Goal: Obtain resource: Download file/media

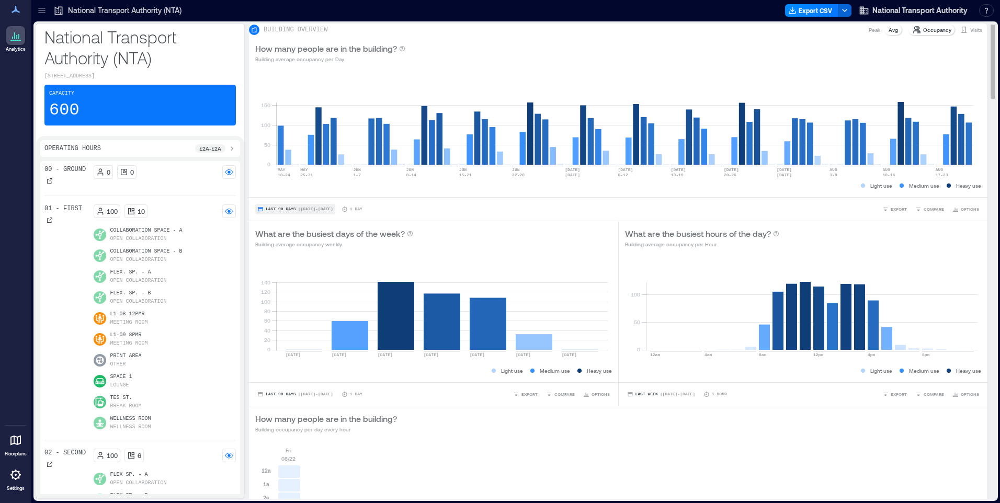
click at [290, 209] on span "Last 90 Days" at bounding box center [281, 209] width 30 height 0
click at [276, 193] on span "Custom" at bounding box center [276, 195] width 22 height 7
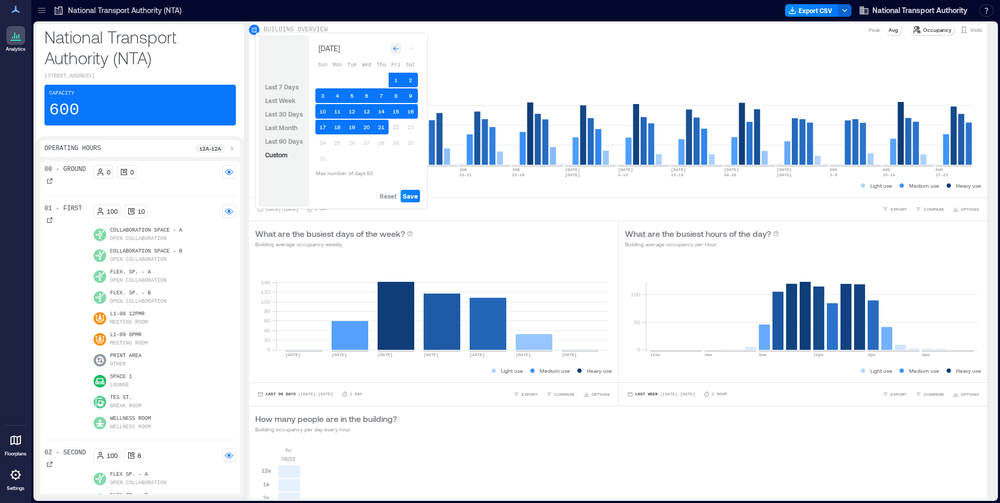
click at [393, 49] on icon "Go to previous month" at bounding box center [396, 48] width 6 height 6
click at [393, 49] on icon "Go to previous month" at bounding box center [396, 51] width 6 height 6
click at [389, 196] on span "Reset" at bounding box center [388, 196] width 17 height 8
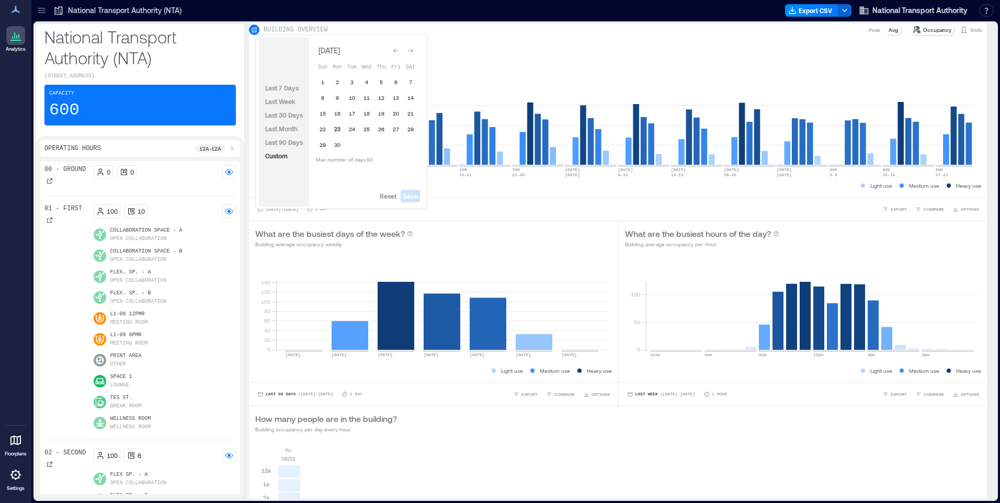
click at [339, 128] on button "23" at bounding box center [337, 129] width 15 height 15
click at [319, 147] on button "29" at bounding box center [322, 145] width 15 height 15
click at [409, 194] on span "Save" at bounding box center [410, 196] width 15 height 8
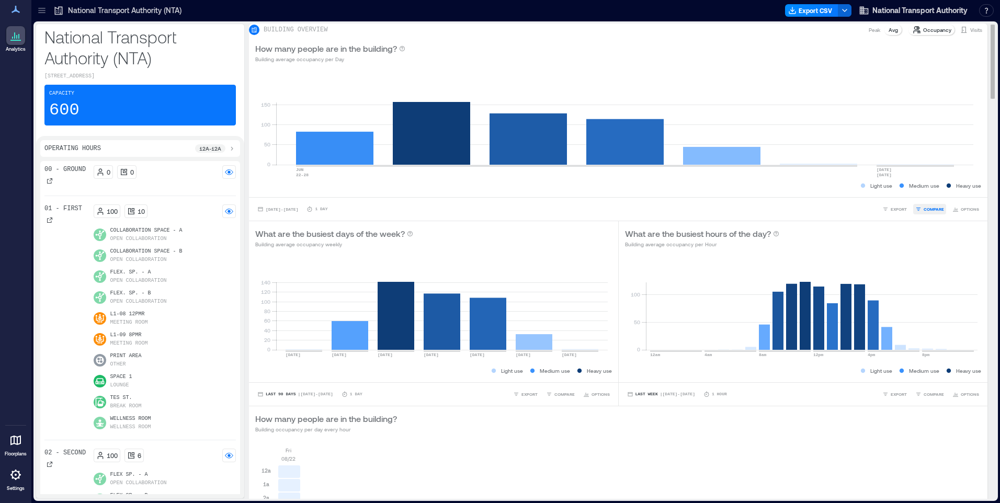
click at [931, 212] on span "COMPARE" at bounding box center [933, 209] width 20 height 6
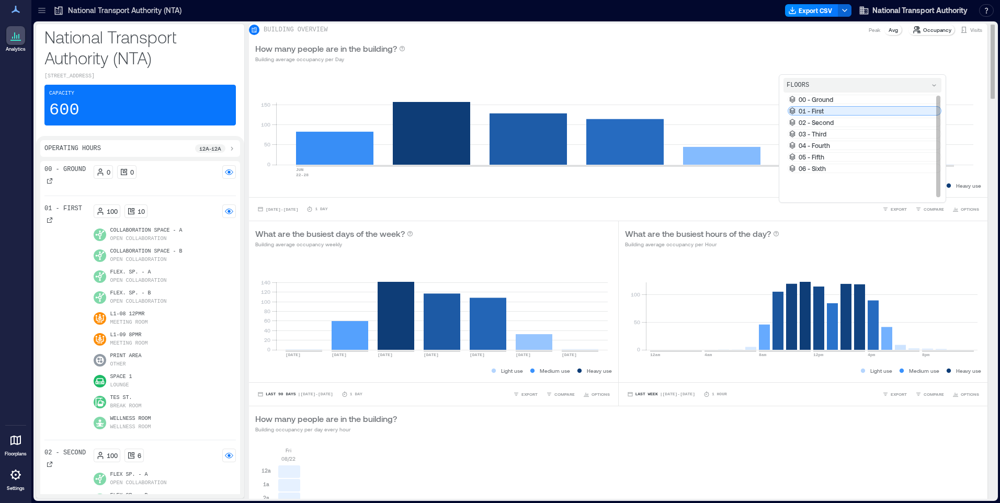
click at [827, 116] on div "01 - First" at bounding box center [864, 110] width 154 height 9
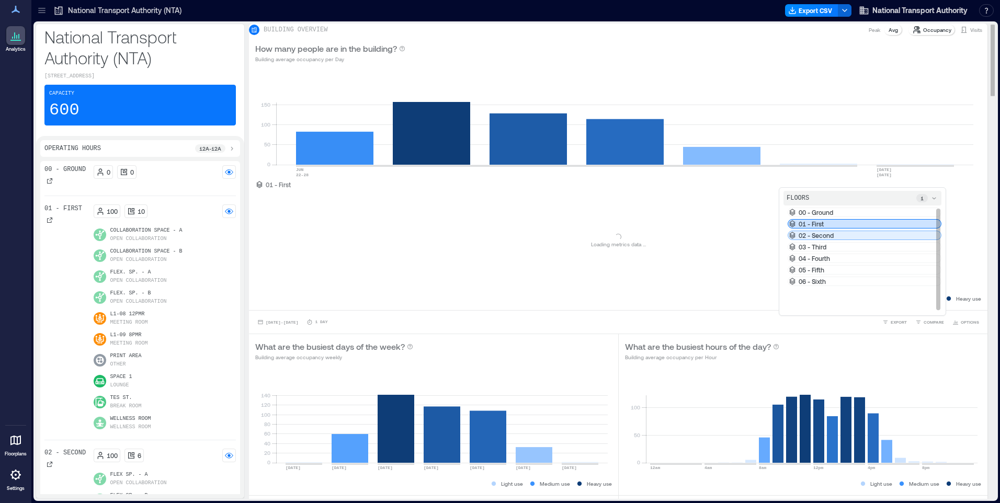
click at [831, 240] on div "02 - Second" at bounding box center [864, 235] width 154 height 9
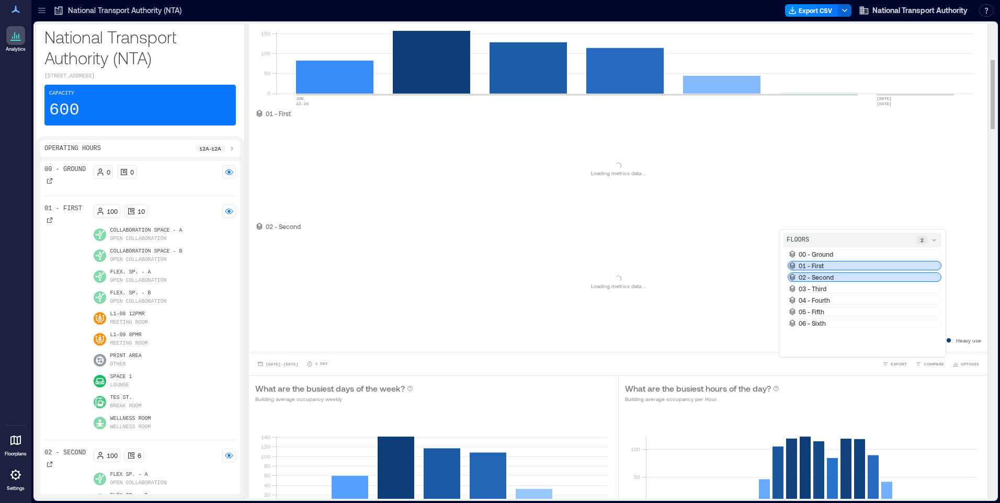
scroll to position [261, 0]
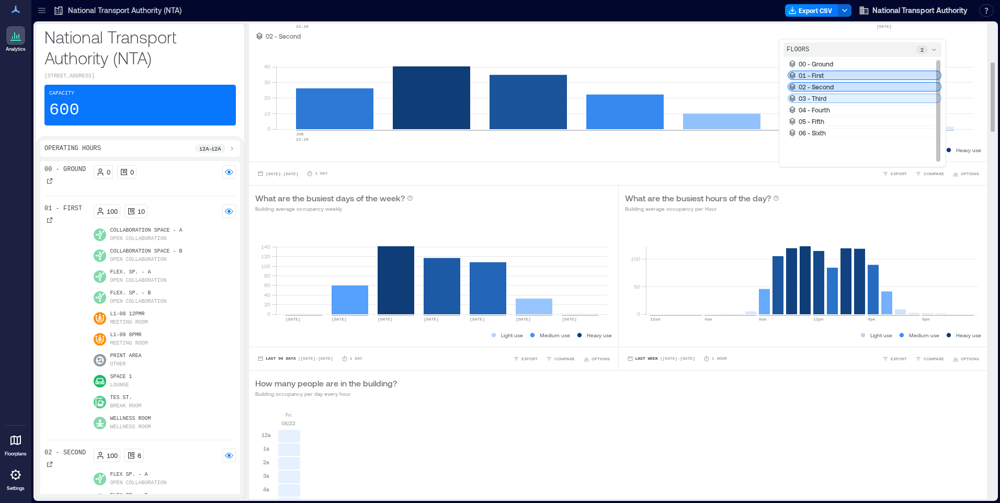
click at [812, 102] on p "03 - Third" at bounding box center [812, 98] width 28 height 8
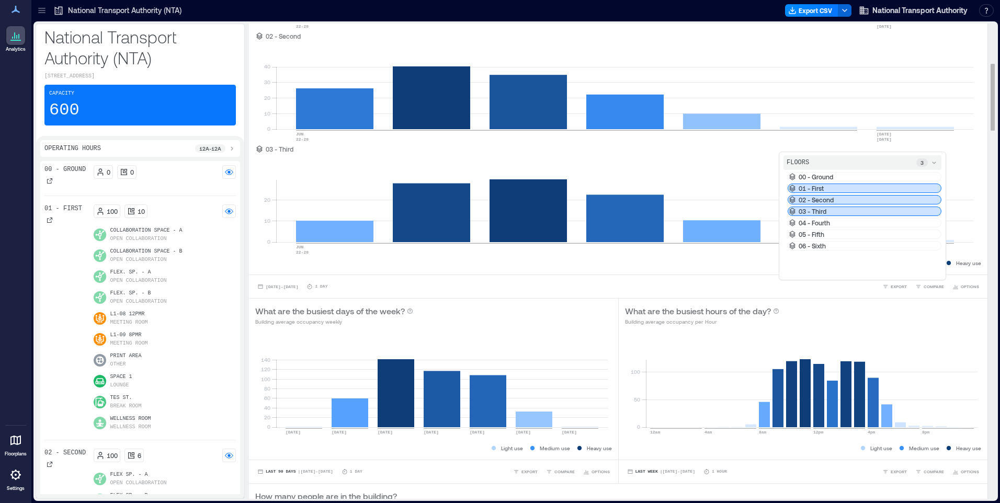
scroll to position [418, 0]
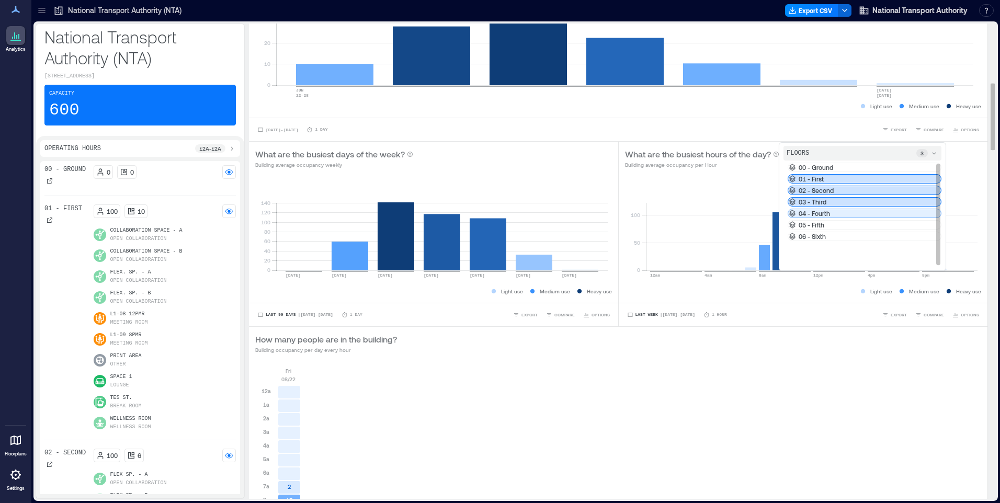
click at [807, 218] on p "04 - Fourth" at bounding box center [813, 213] width 31 height 8
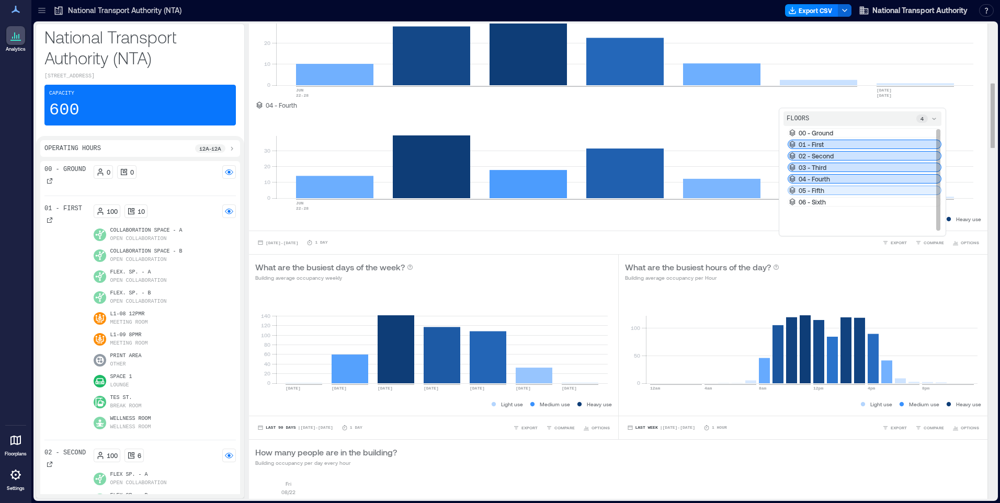
click at [812, 195] on p "05 - Fifth" at bounding box center [811, 190] width 26 height 8
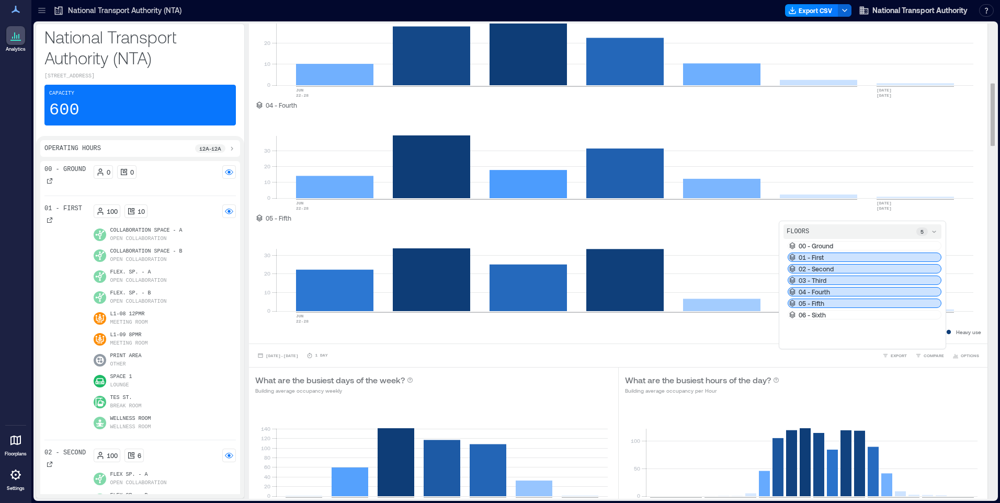
drag, startPoint x: 804, startPoint y: 347, endPoint x: 810, endPoint y: 345, distance: 6.6
click at [805, 319] on p "06 - Sixth" at bounding box center [811, 315] width 27 height 8
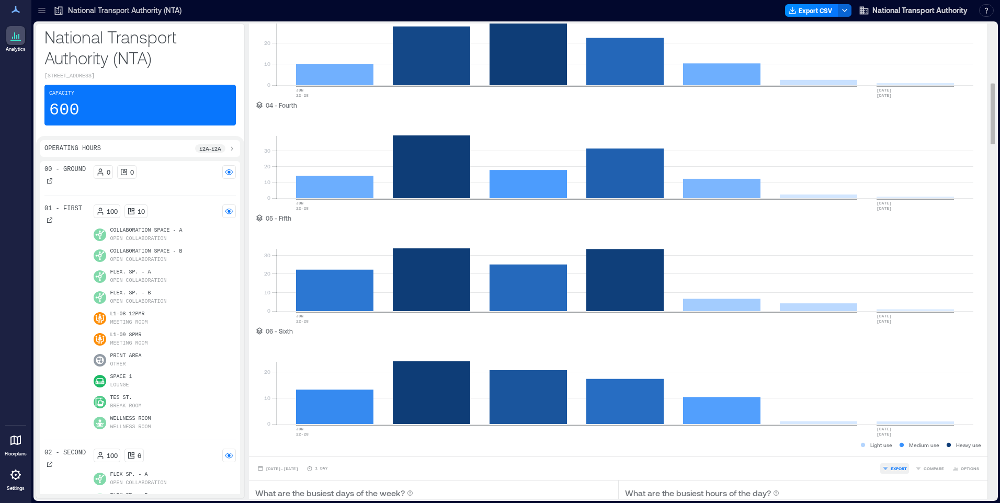
click at [891, 472] on span "EXPORT" at bounding box center [898, 468] width 16 height 6
click at [896, 456] on span "CSV" at bounding box center [894, 453] width 8 height 6
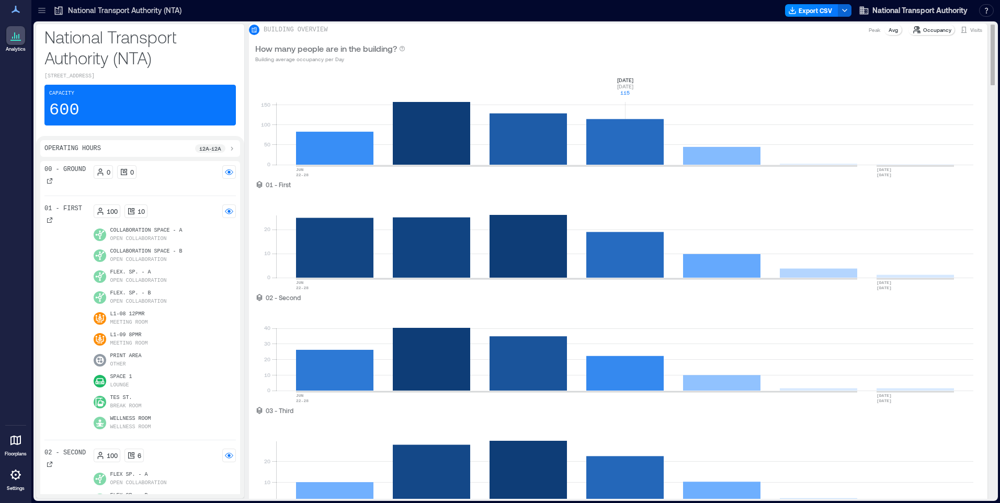
click at [653, 136] on rect at bounding box center [624, 120] width 697 height 89
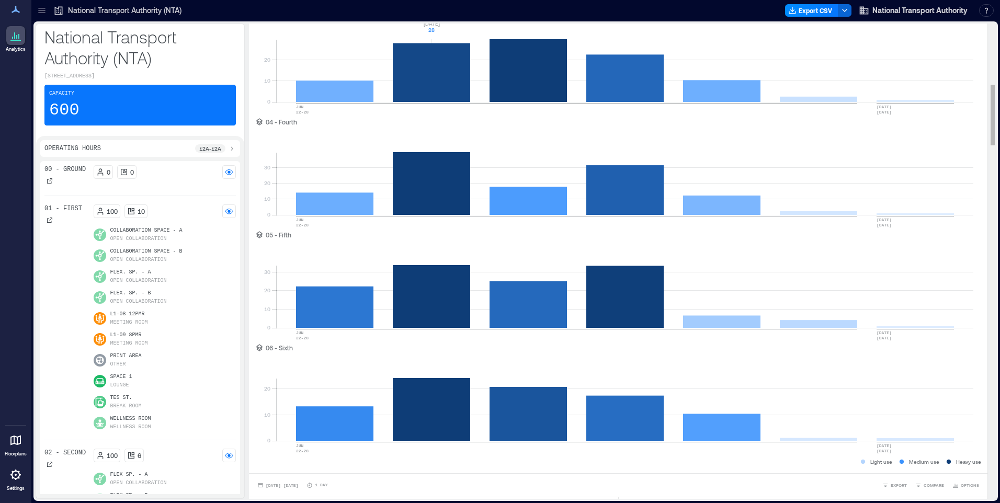
scroll to position [471, 0]
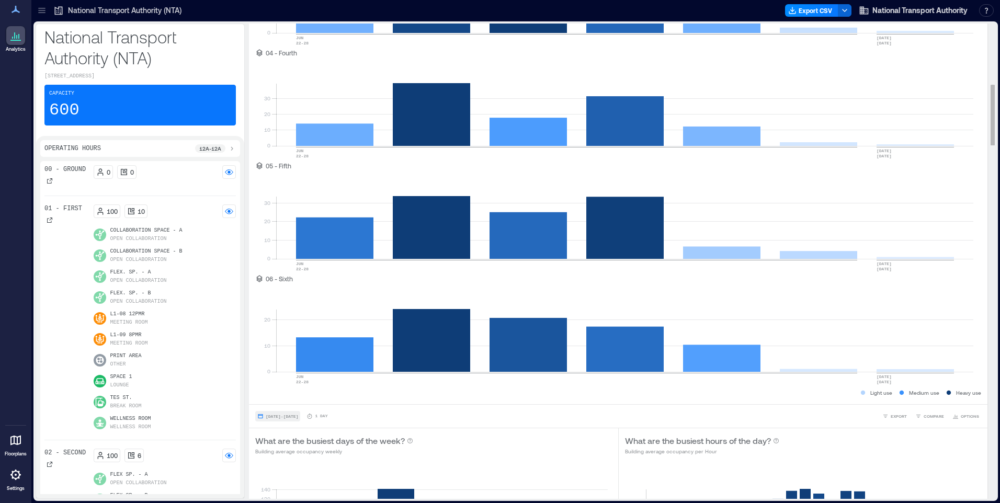
click at [296, 419] on span "[DATE] - [DATE]" at bounding box center [282, 416] width 32 height 5
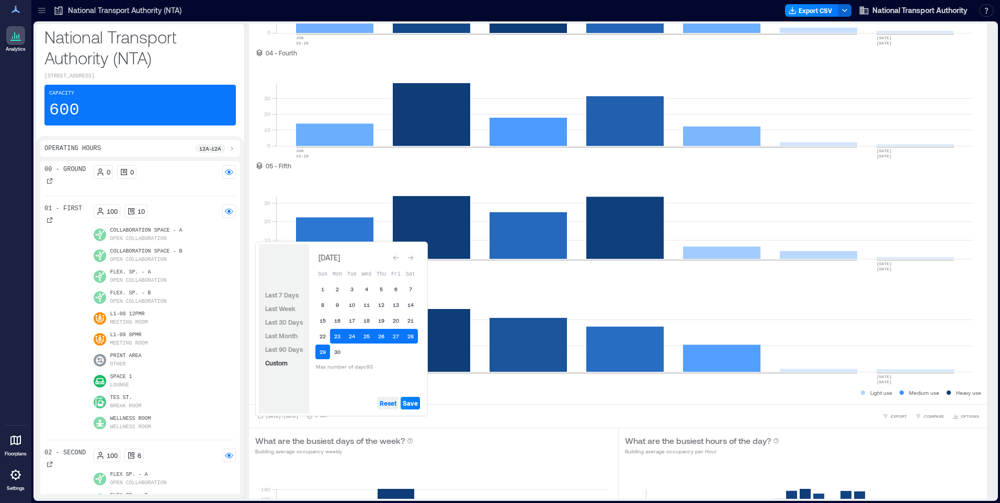
click at [391, 401] on span "Reset" at bounding box center [388, 403] width 17 height 8
click at [335, 350] on button "30" at bounding box center [337, 352] width 15 height 15
click at [413, 255] on icon "Go to next month" at bounding box center [410, 258] width 6 height 6
click at [324, 306] on button "6" at bounding box center [322, 305] width 15 height 15
click at [414, 403] on span "Save" at bounding box center [410, 403] width 15 height 8
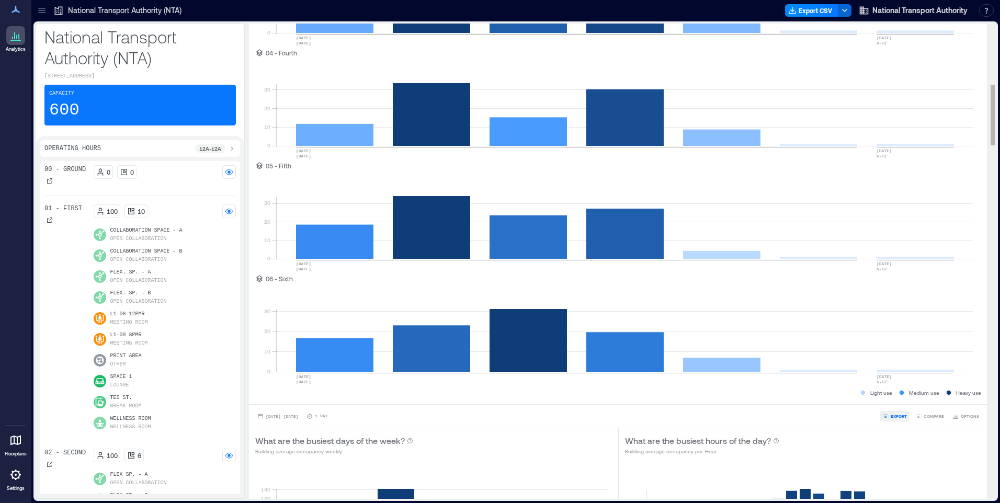
click at [890, 419] on span "EXPORT" at bounding box center [898, 416] width 16 height 6
click at [892, 404] on span "CSV" at bounding box center [894, 401] width 8 height 6
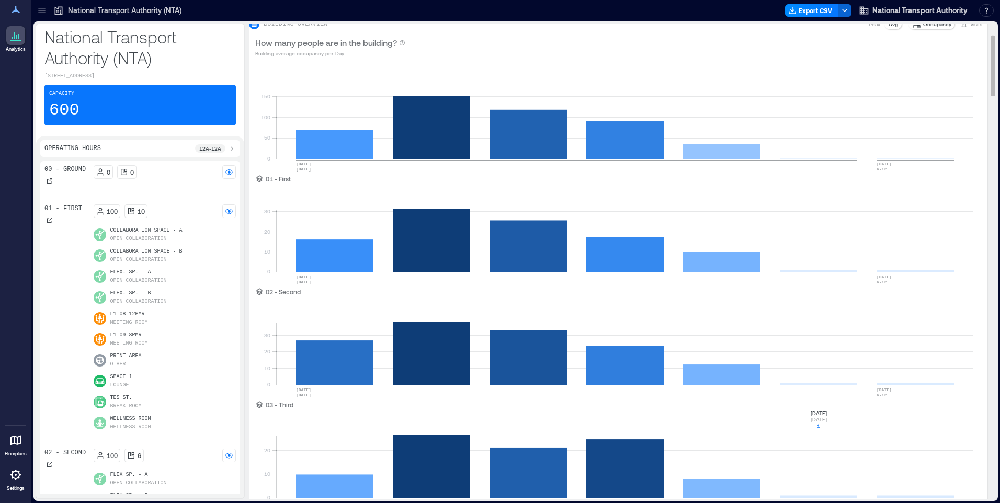
scroll to position [0, 0]
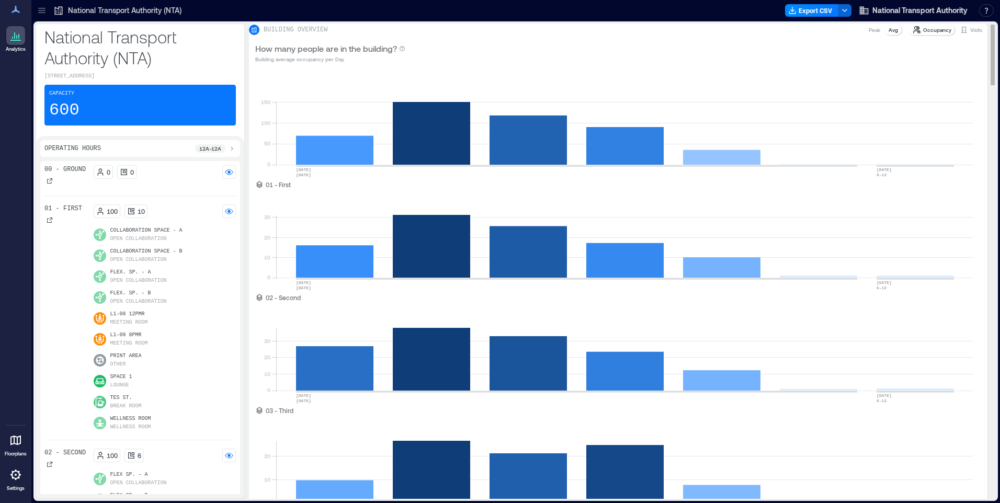
click at [615, 61] on div "How many people are in the building? Building average occupancy per Day" at bounding box center [618, 52] width 726 height 21
click at [888, 34] on p "Avg" at bounding box center [892, 30] width 9 height 8
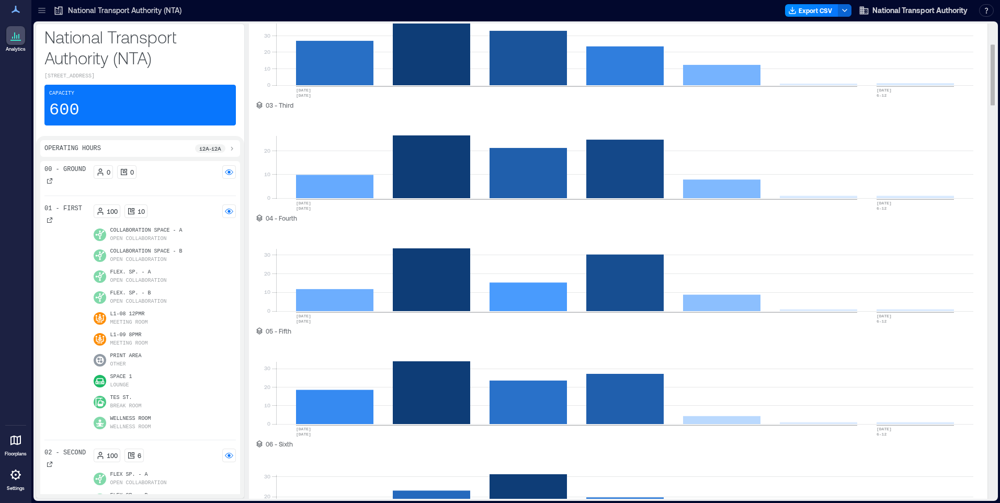
scroll to position [418, 0]
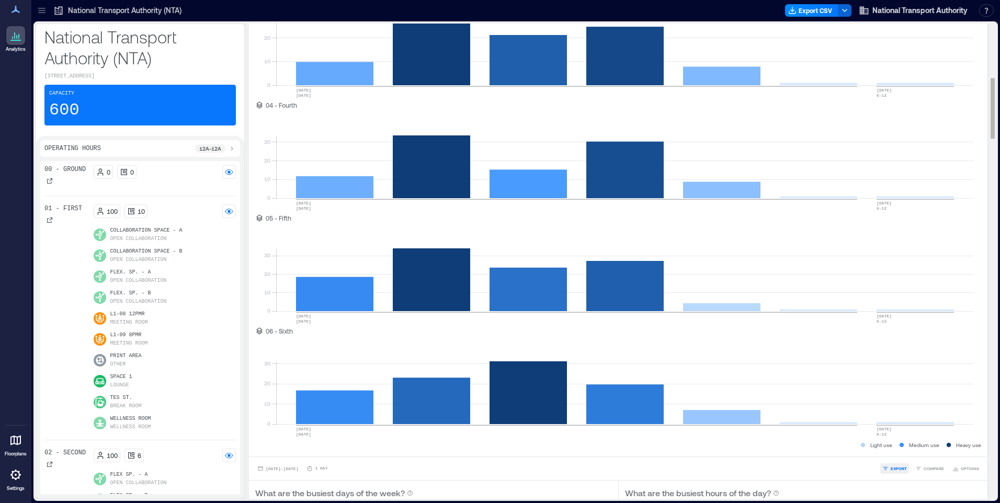
click at [890, 472] on span "EXPORT" at bounding box center [898, 468] width 16 height 6
click at [892, 456] on span "CSV" at bounding box center [894, 453] width 8 height 6
drag, startPoint x: 204, startPoint y: 32, endPoint x: 489, endPoint y: 190, distance: 325.5
click at [204, 32] on p "National Transport Authority (NTA)" at bounding box center [139, 47] width 191 height 42
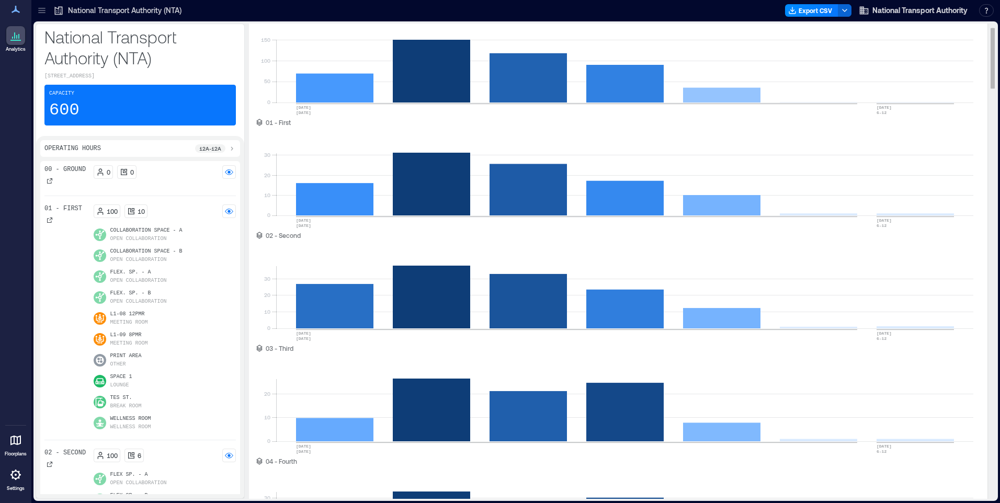
scroll to position [0, 0]
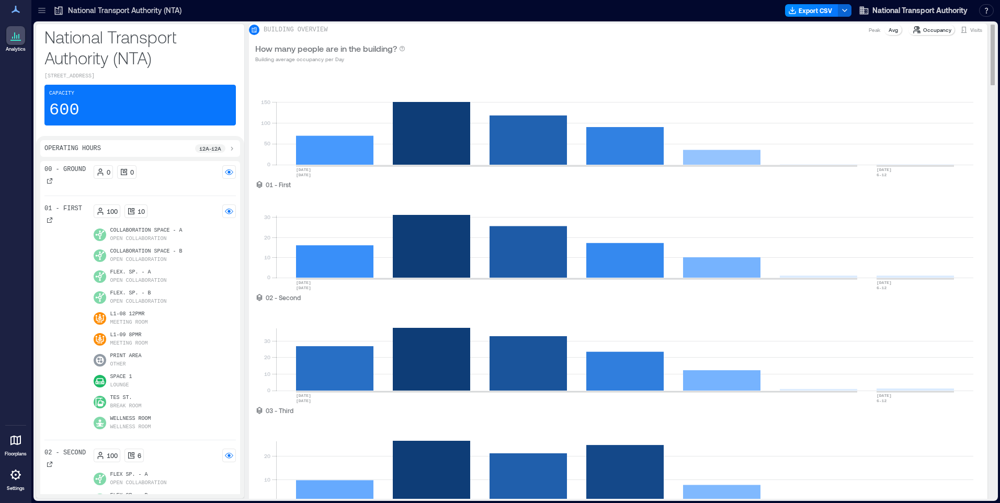
click at [868, 34] on p "Peak" at bounding box center [874, 30] width 12 height 8
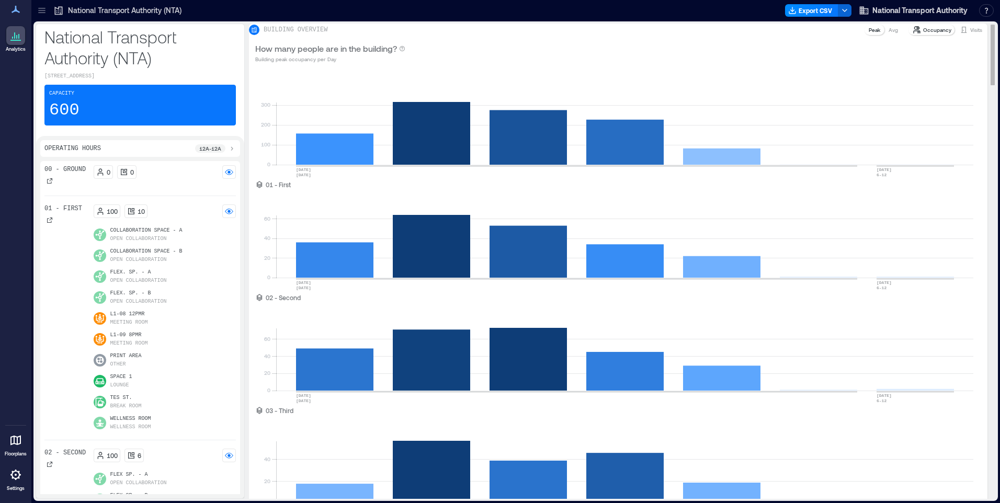
click at [888, 34] on p "Avg" at bounding box center [892, 30] width 9 height 8
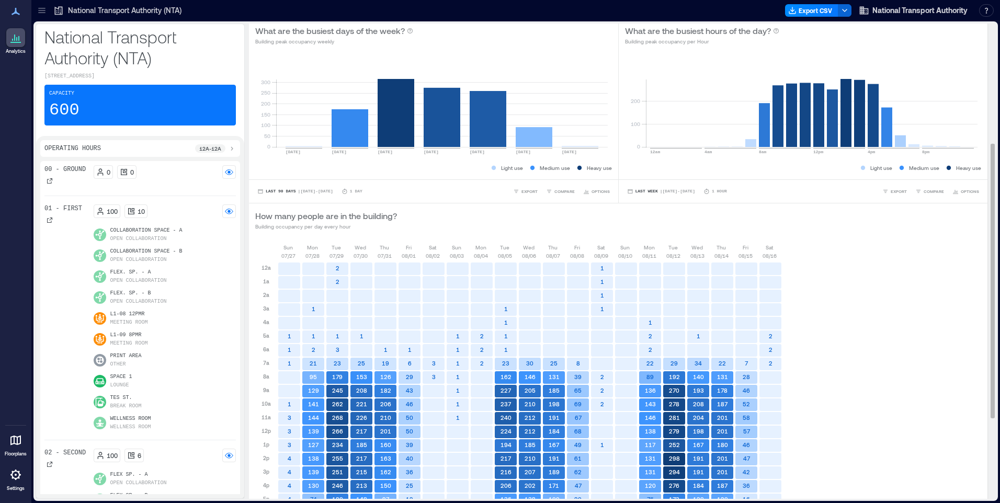
scroll to position [157, 0]
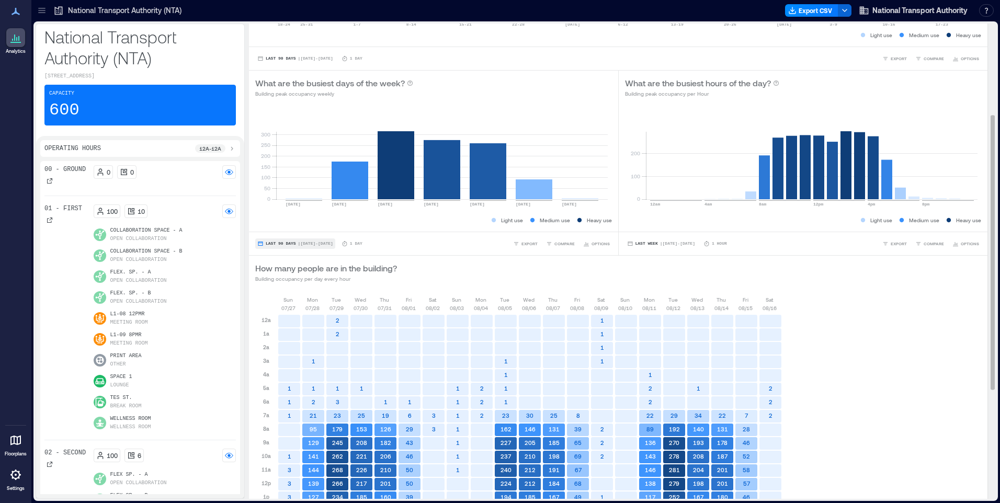
click at [282, 246] on button "Last 90 Days | [DATE] - [DATE]" at bounding box center [295, 243] width 80 height 10
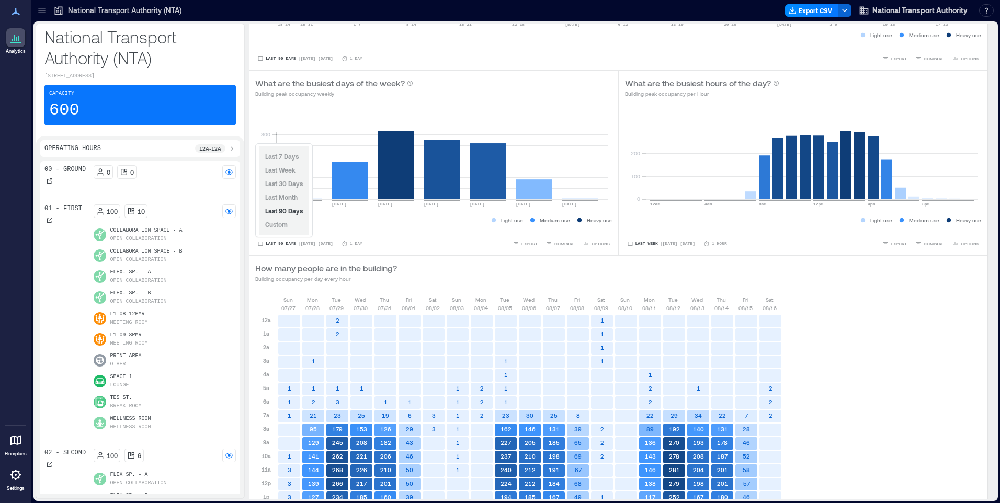
click at [272, 225] on span "Custom" at bounding box center [276, 224] width 22 height 7
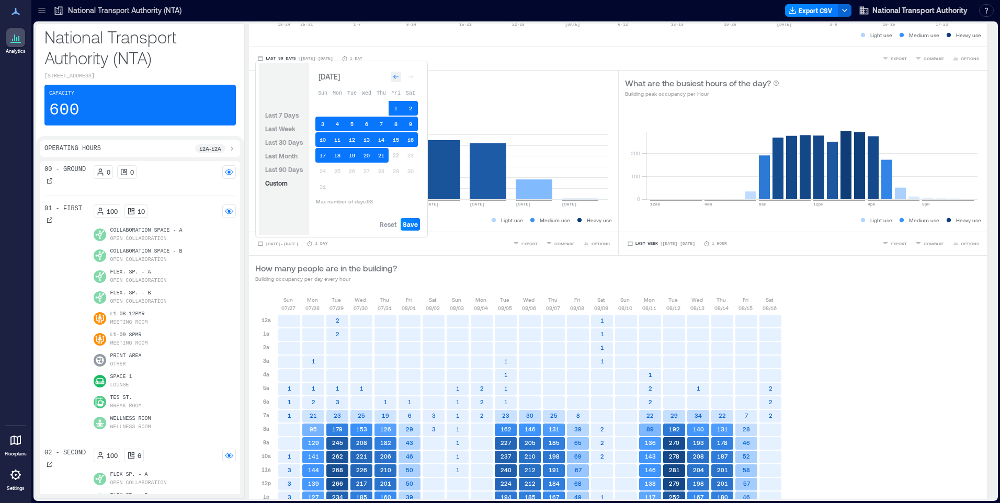
click at [394, 79] on icon "Go to previous month" at bounding box center [396, 77] width 6 height 6
click at [394, 79] on icon "Go to previous month" at bounding box center [396, 79] width 6 height 6
click at [384, 225] on span "Reset" at bounding box center [388, 224] width 17 height 8
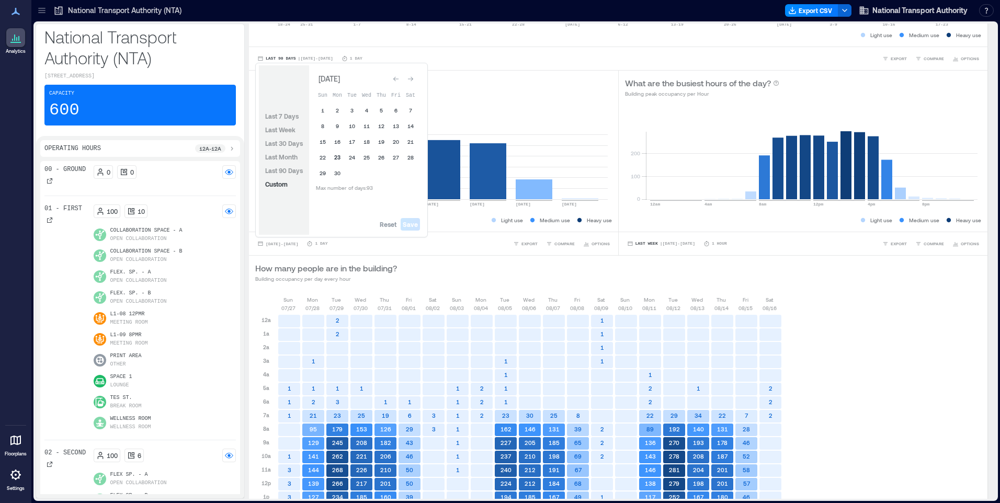
click at [337, 157] on button "23" at bounding box center [337, 157] width 15 height 15
click at [320, 175] on button "29" at bounding box center [322, 173] width 15 height 15
click at [415, 226] on span "Save" at bounding box center [410, 224] width 15 height 8
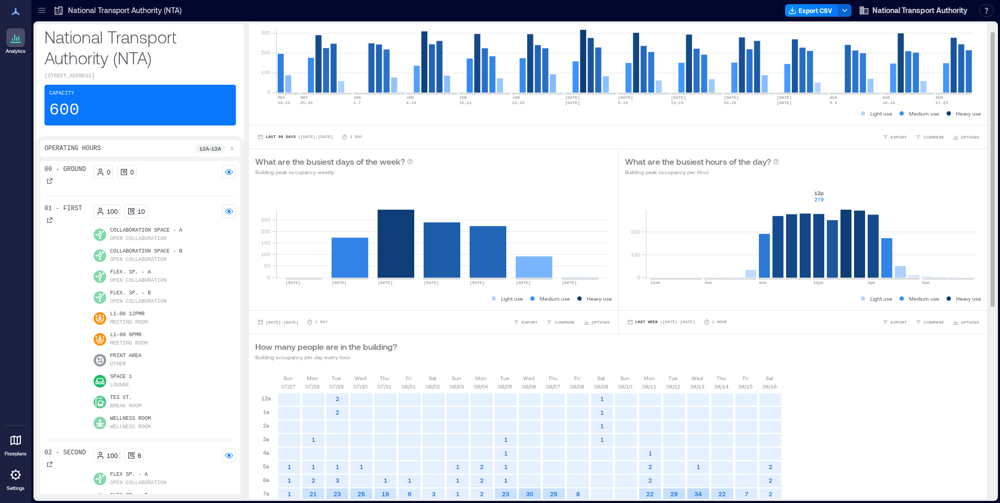
scroll to position [0, 0]
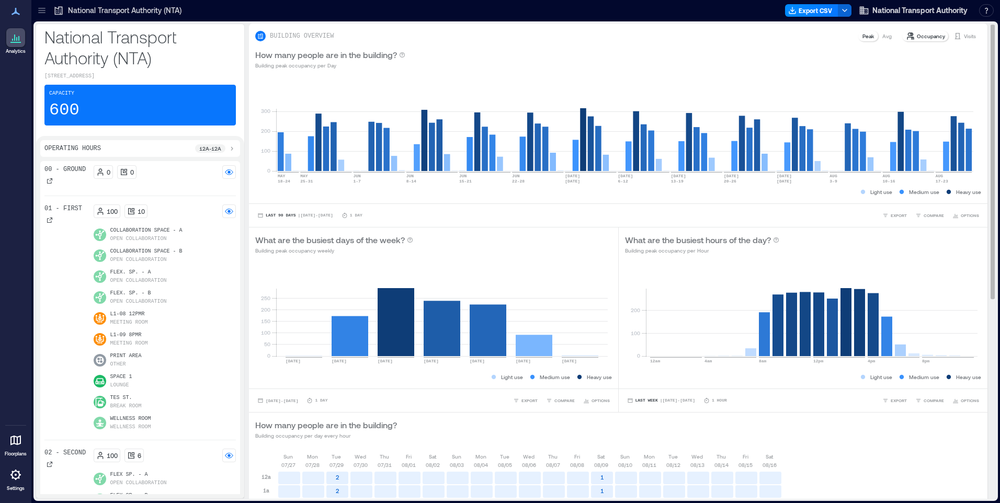
click at [882, 38] on p "Avg" at bounding box center [886, 36] width 9 height 8
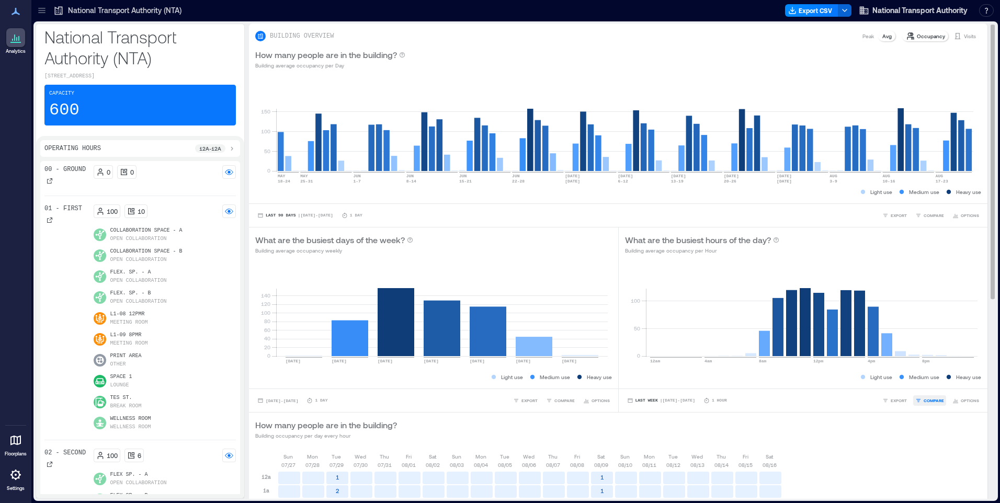
click at [916, 400] on button "COMPARE" at bounding box center [929, 400] width 33 height 10
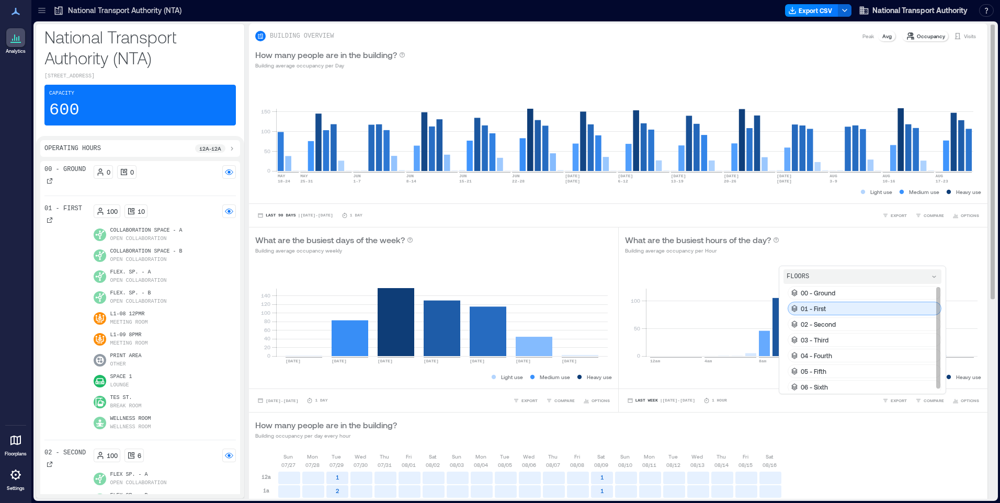
click at [829, 308] on div "01 - First" at bounding box center [864, 309] width 154 height 14
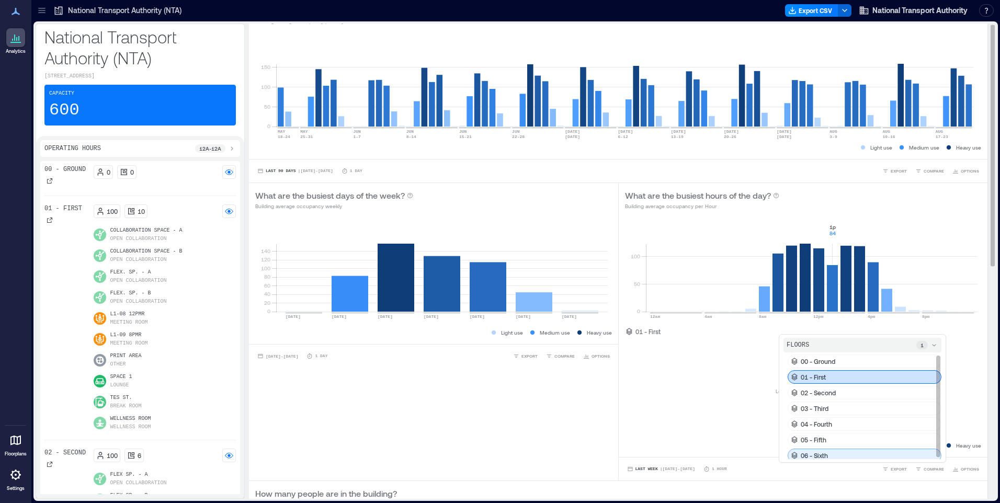
scroll to position [157, 0]
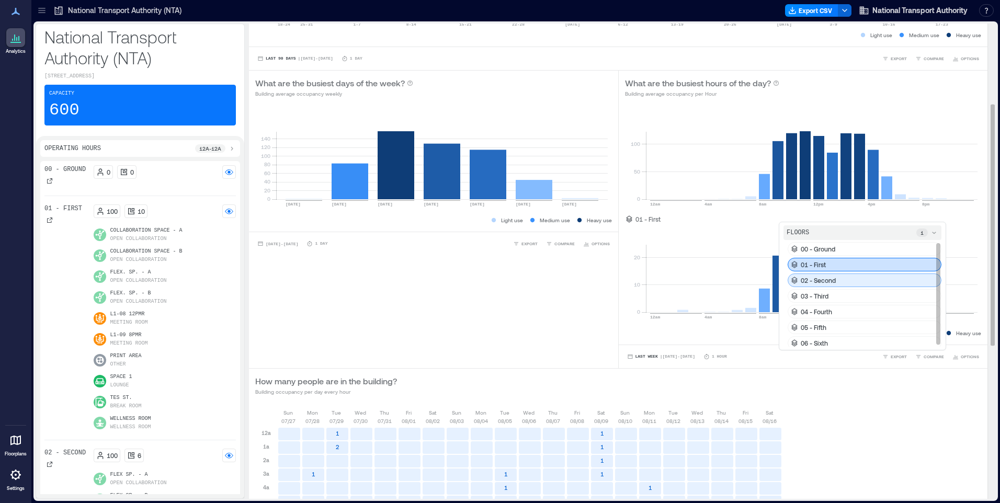
click at [816, 282] on p "02 - Second" at bounding box center [817, 280] width 35 height 8
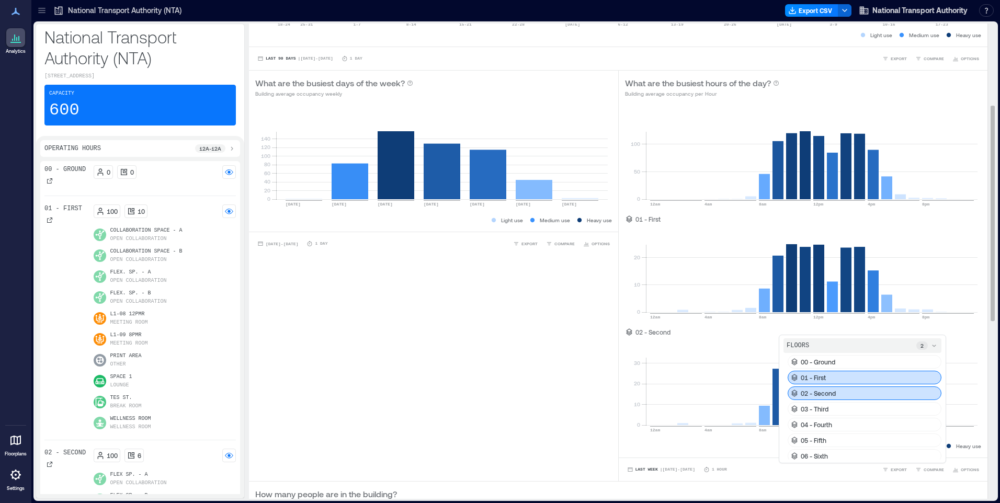
scroll to position [261, 0]
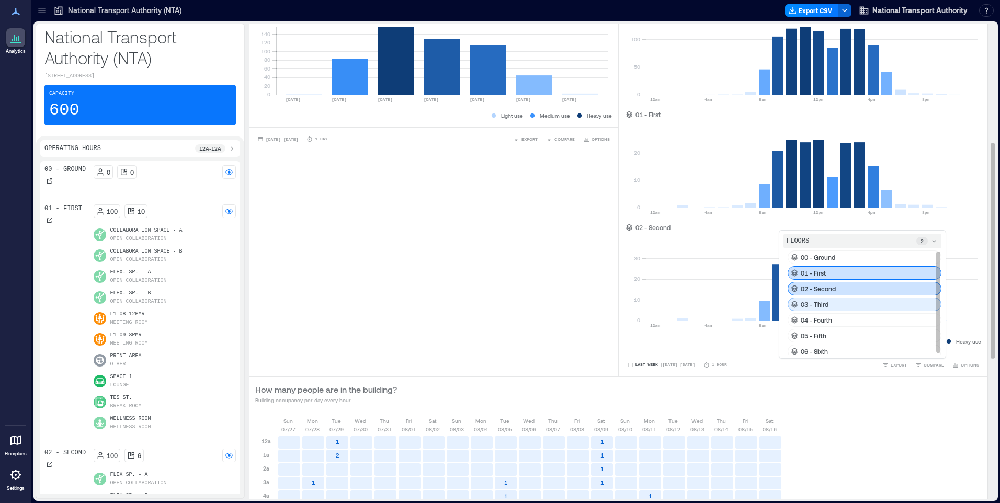
click at [811, 301] on p "03 - Third" at bounding box center [814, 304] width 28 height 8
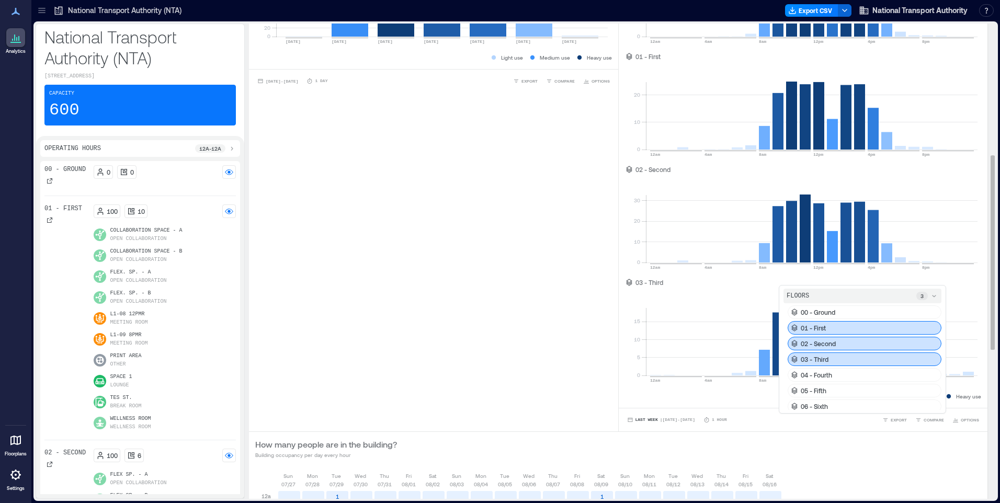
scroll to position [418, 0]
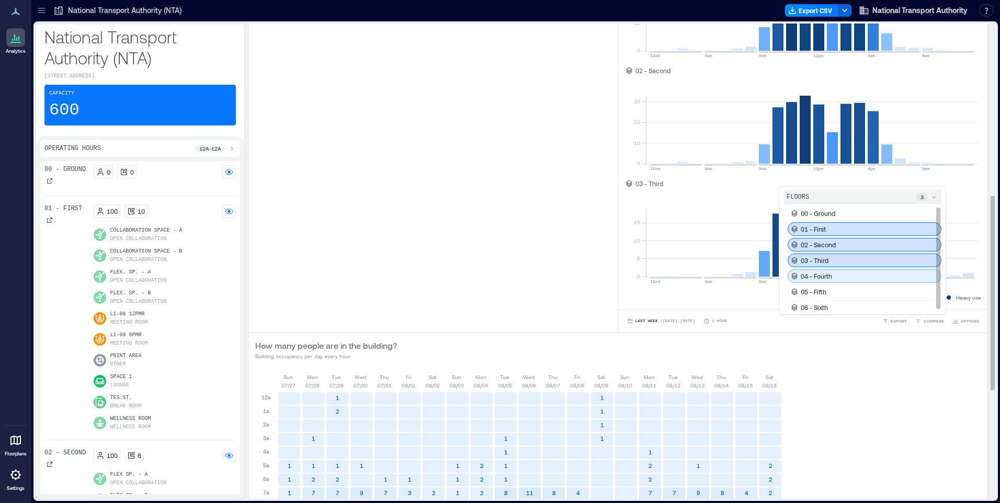
click at [813, 274] on p "04 - Fourth" at bounding box center [815, 276] width 31 height 8
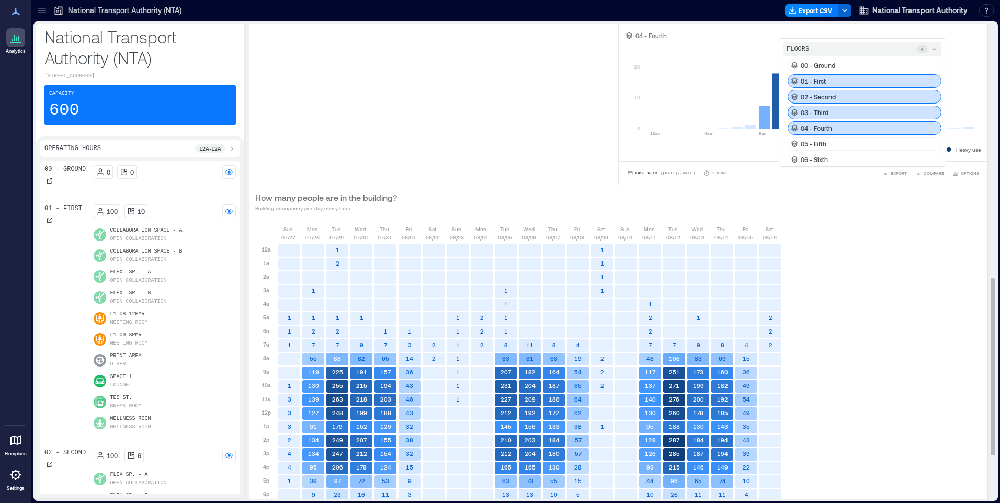
scroll to position [680, 0]
click at [808, 146] on p "05 - Fifth" at bounding box center [813, 143] width 26 height 8
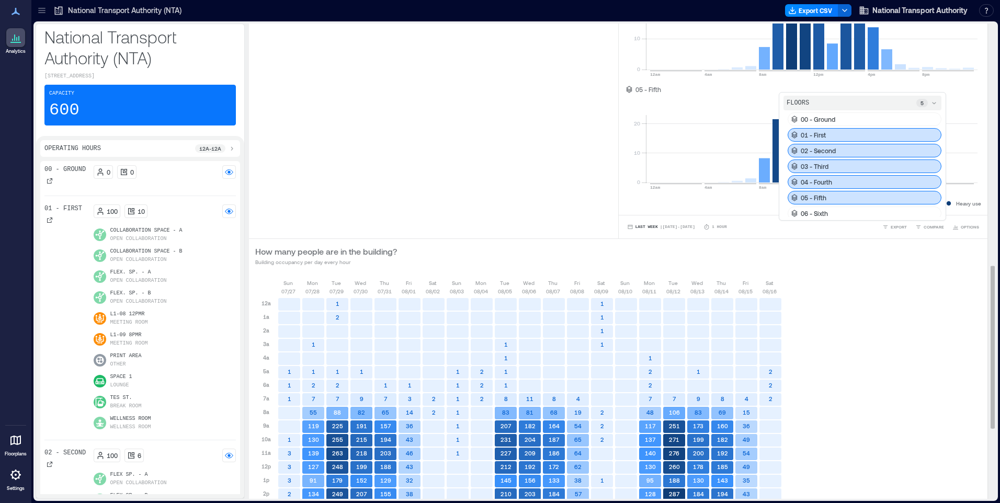
scroll to position [837, 0]
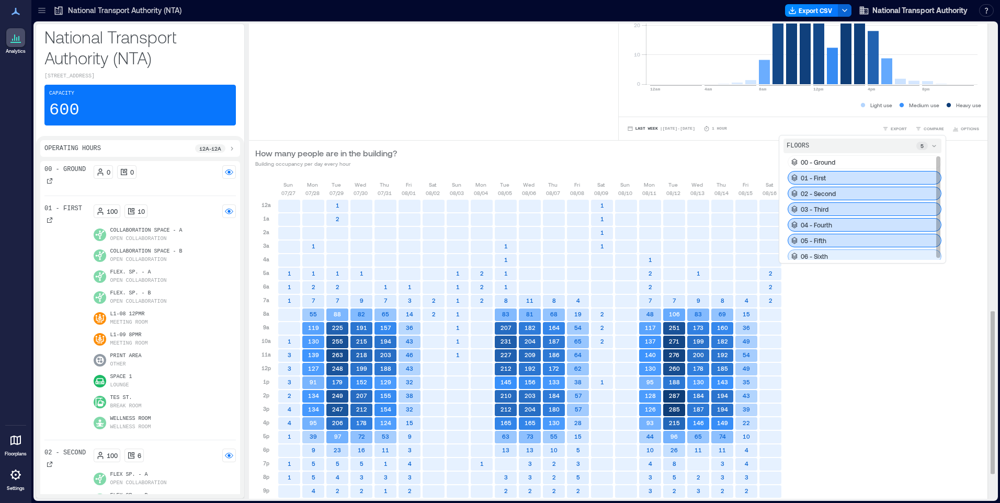
click at [814, 258] on p "06 - Sixth" at bounding box center [813, 256] width 27 height 8
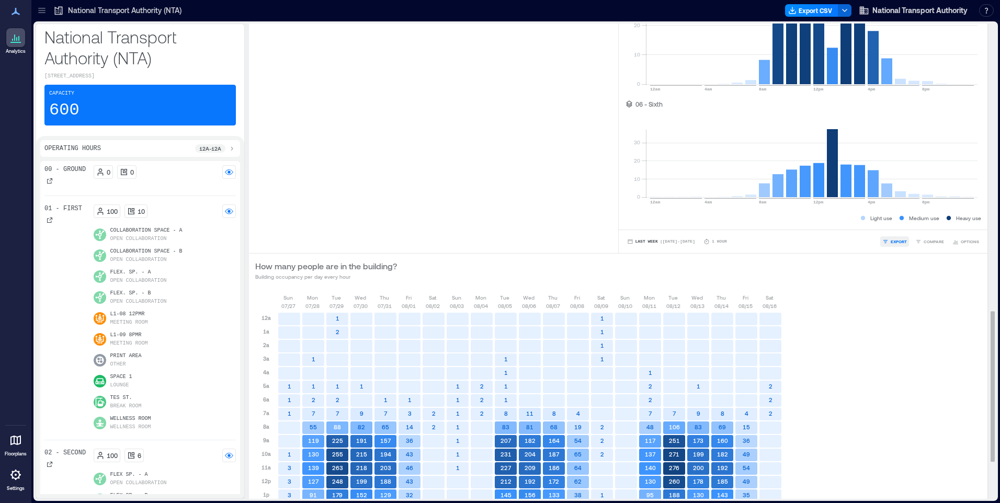
click at [896, 243] on span "EXPORT" at bounding box center [898, 241] width 16 height 6
click at [891, 224] on span "CSV" at bounding box center [894, 226] width 8 height 6
